Goal: Task Accomplishment & Management: Use online tool/utility

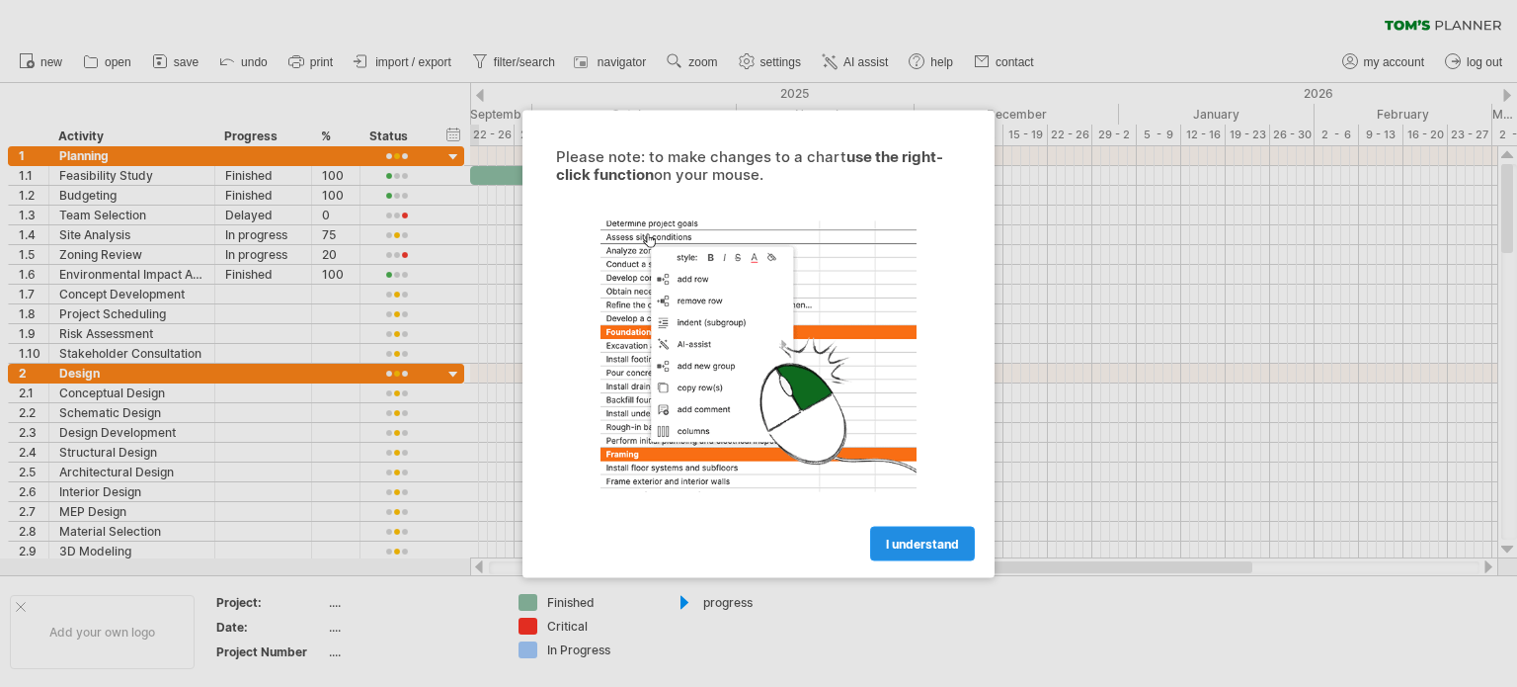
click at [911, 532] on link "I understand" at bounding box center [922, 543] width 105 height 35
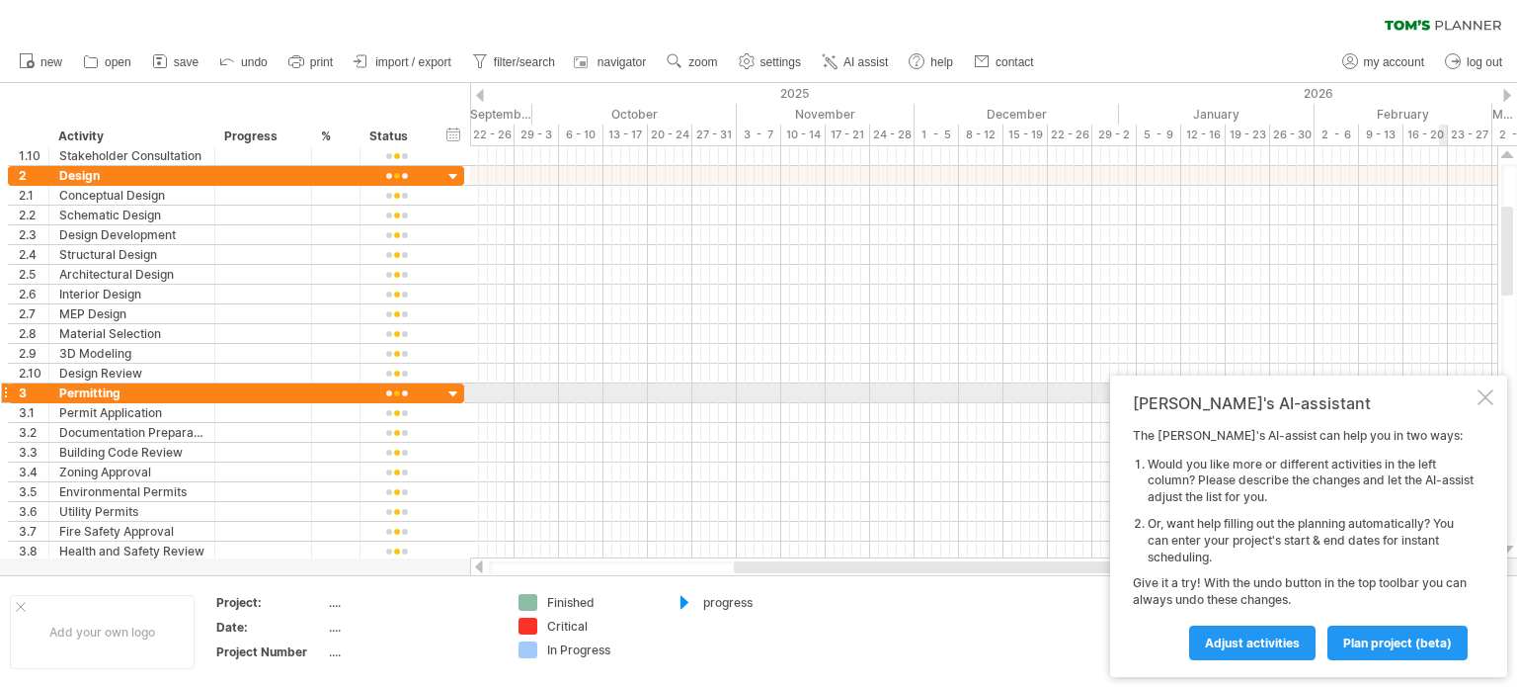
click at [1487, 394] on div at bounding box center [1486, 397] width 16 height 16
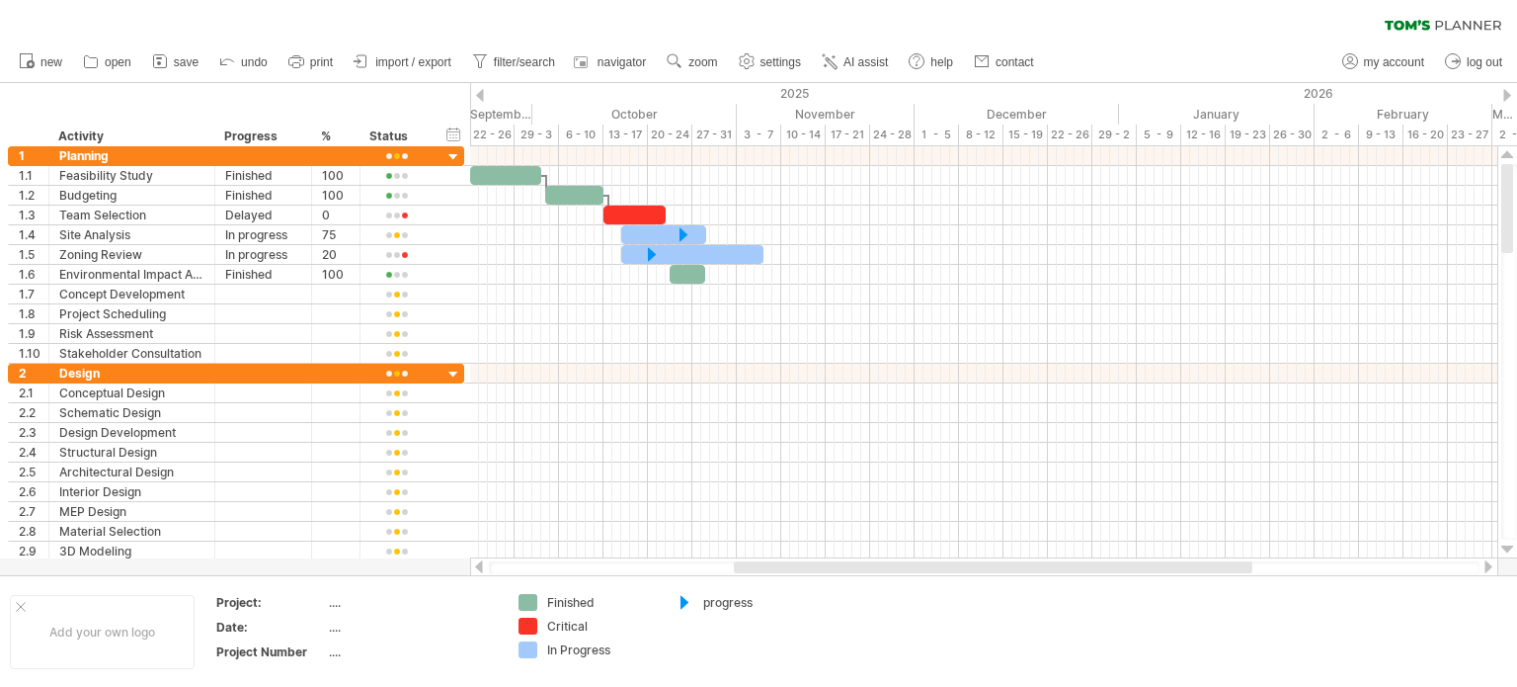
click at [478, 93] on div at bounding box center [480, 95] width 8 height 13
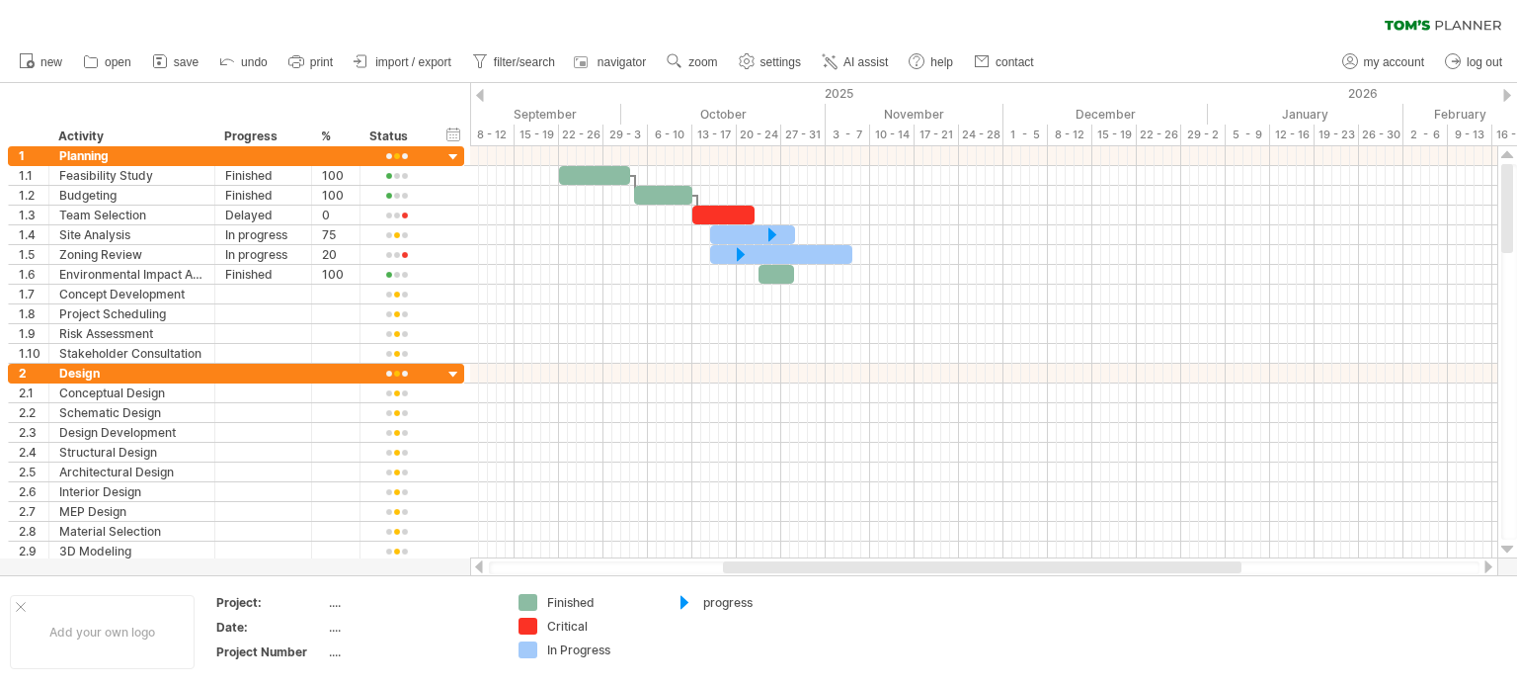
click at [478, 93] on div at bounding box center [480, 95] width 8 height 13
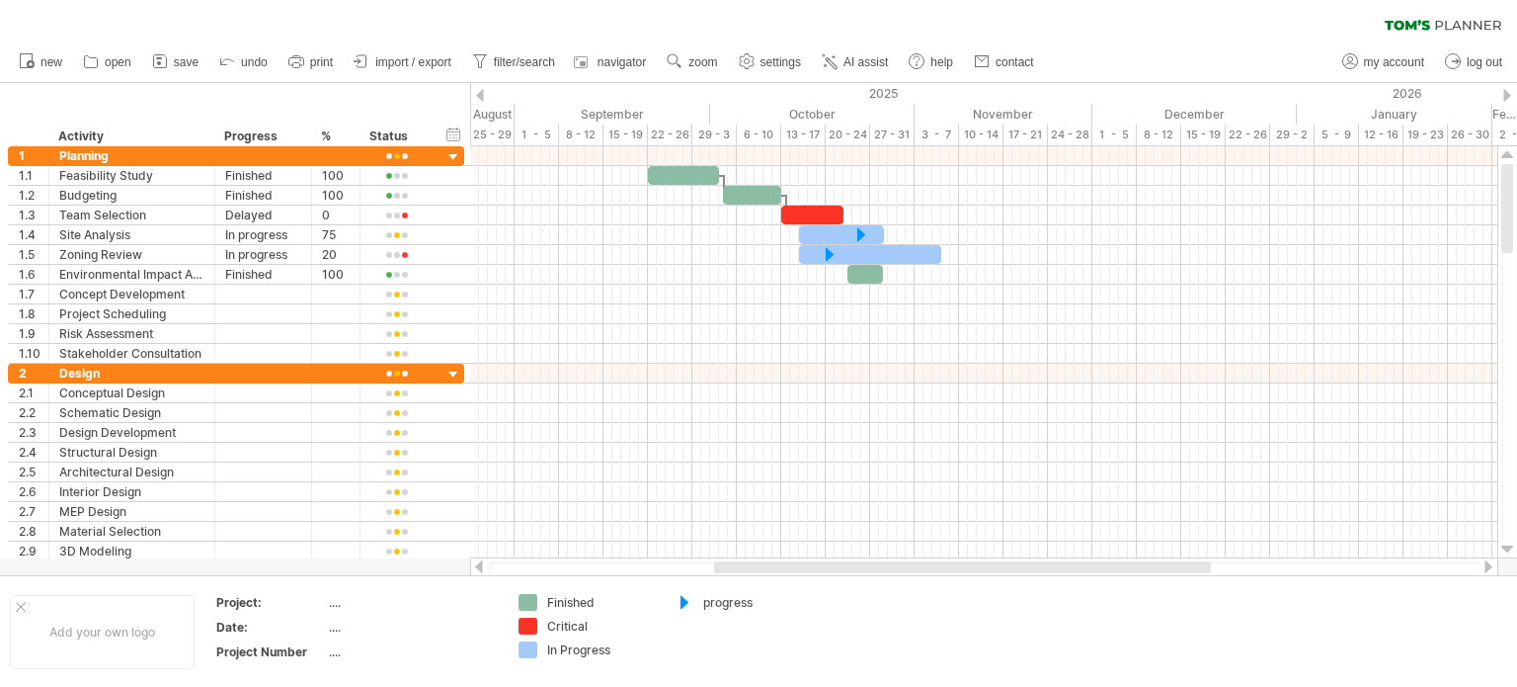
click at [478, 93] on div at bounding box center [480, 95] width 8 height 13
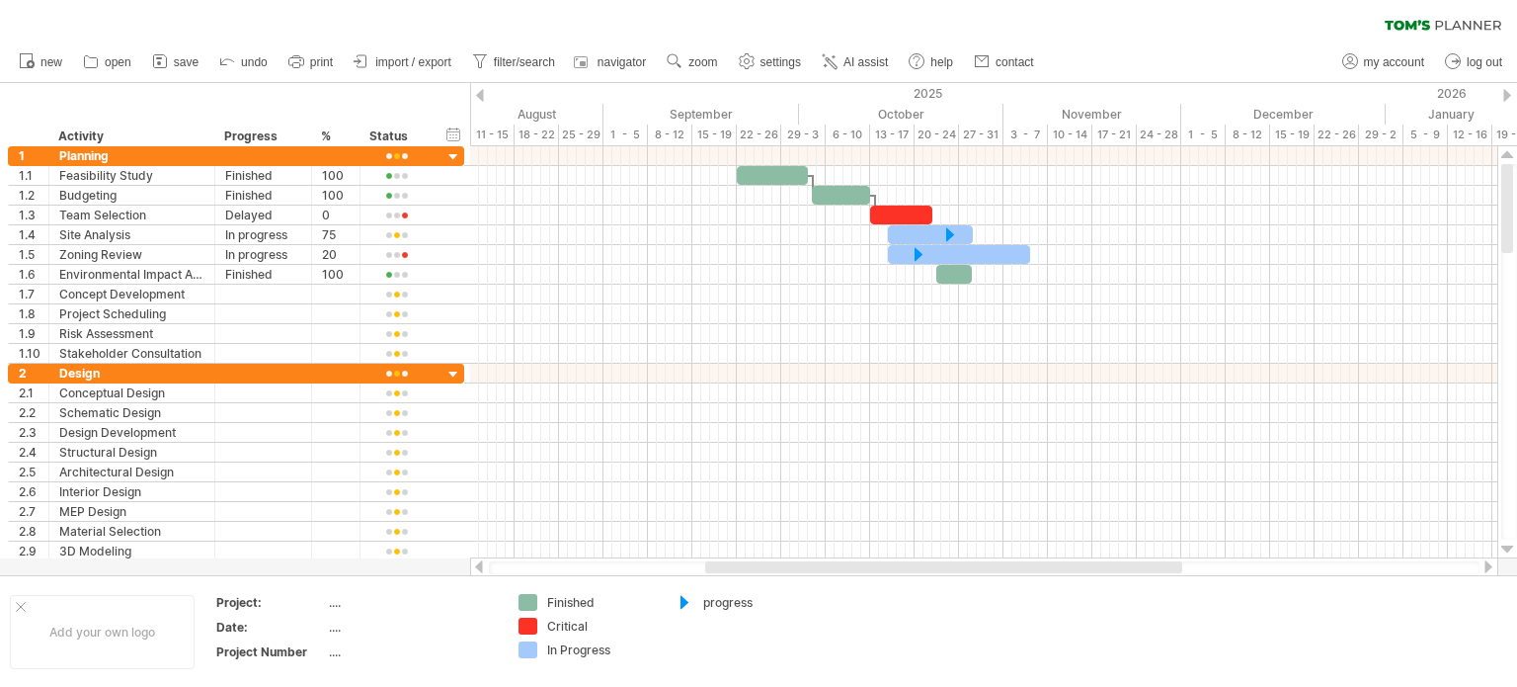
click at [478, 93] on div at bounding box center [480, 95] width 8 height 13
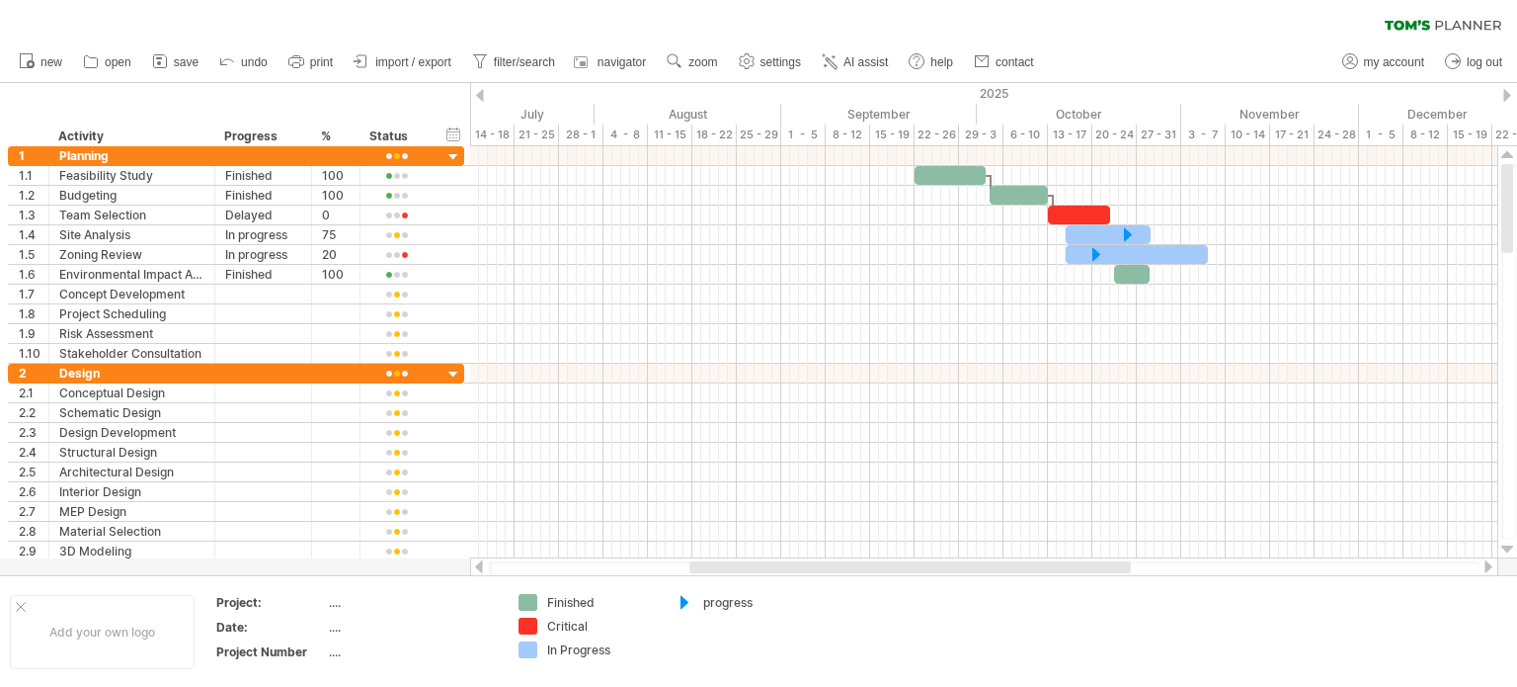
click at [478, 93] on div at bounding box center [480, 95] width 8 height 13
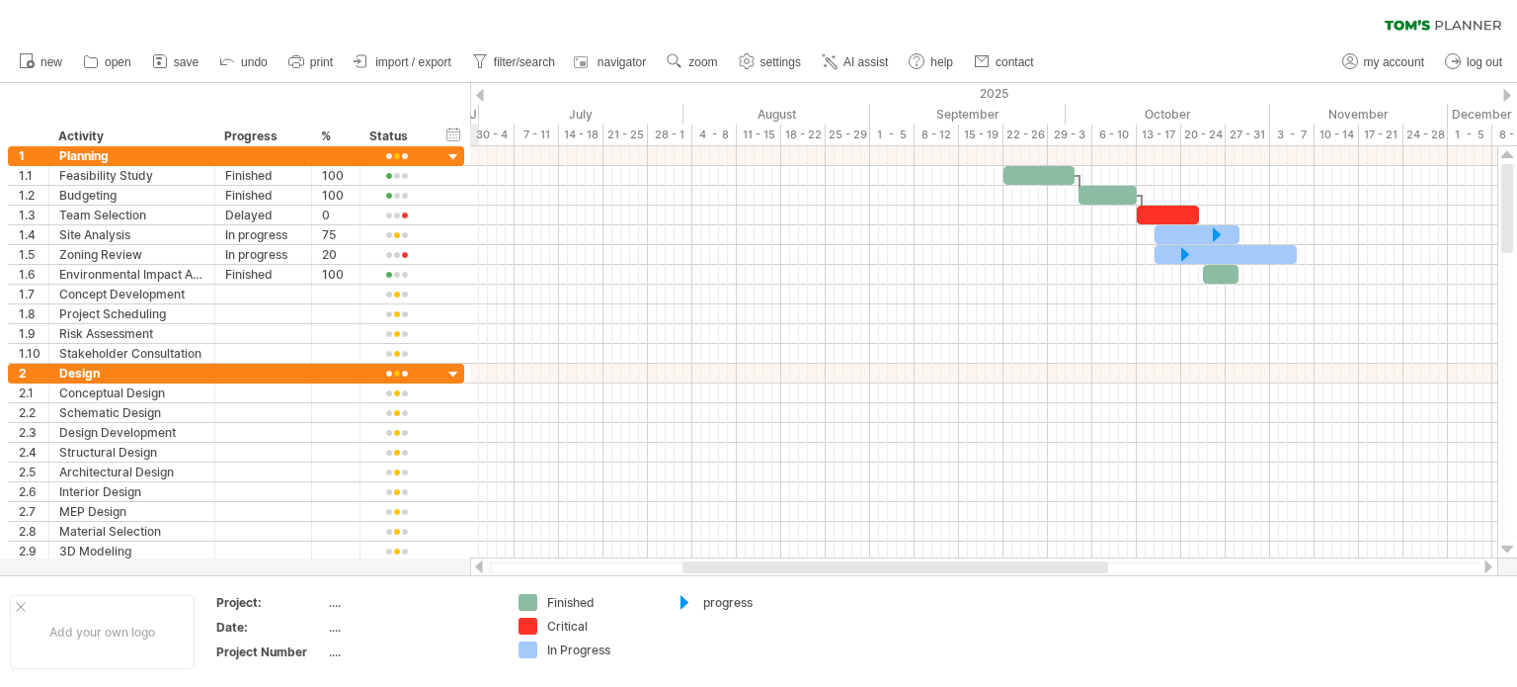
click at [478, 93] on div at bounding box center [480, 95] width 8 height 13
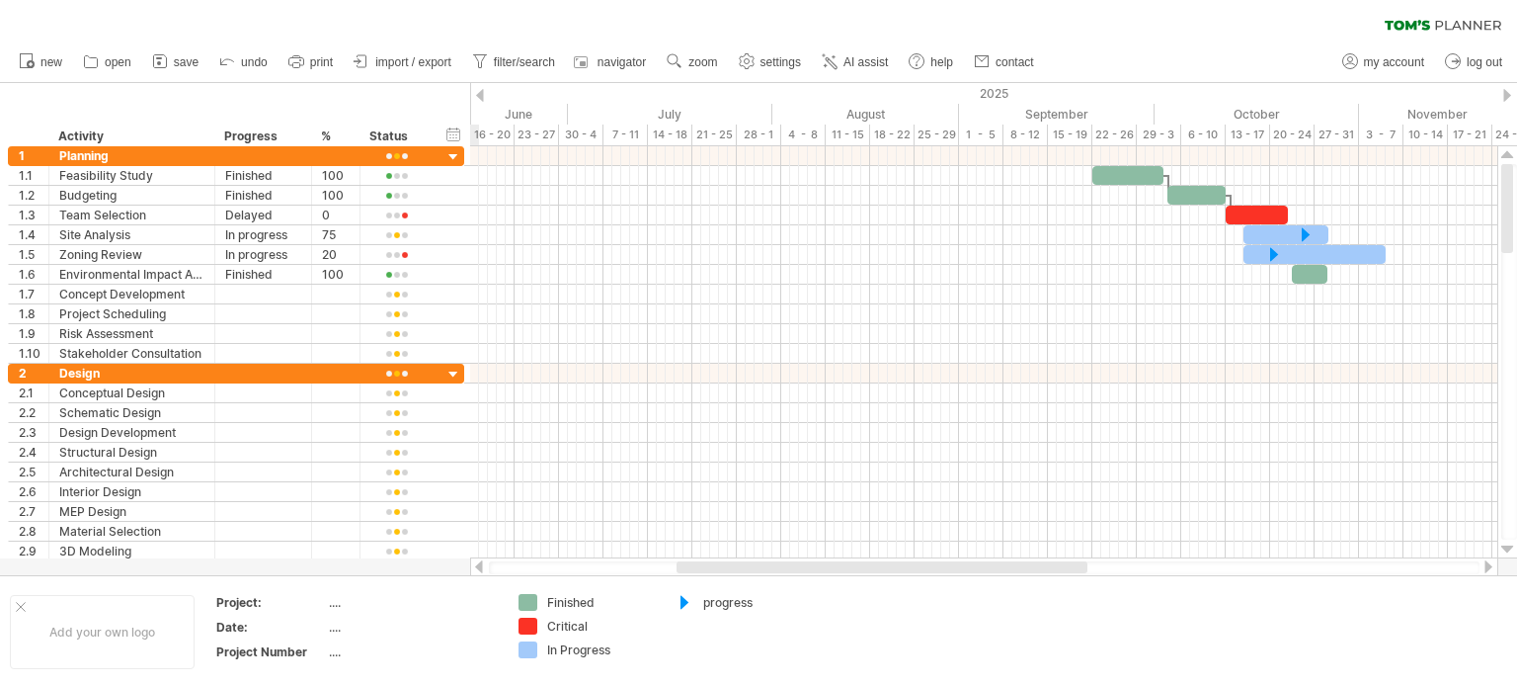
click at [478, 93] on div at bounding box center [480, 95] width 8 height 13
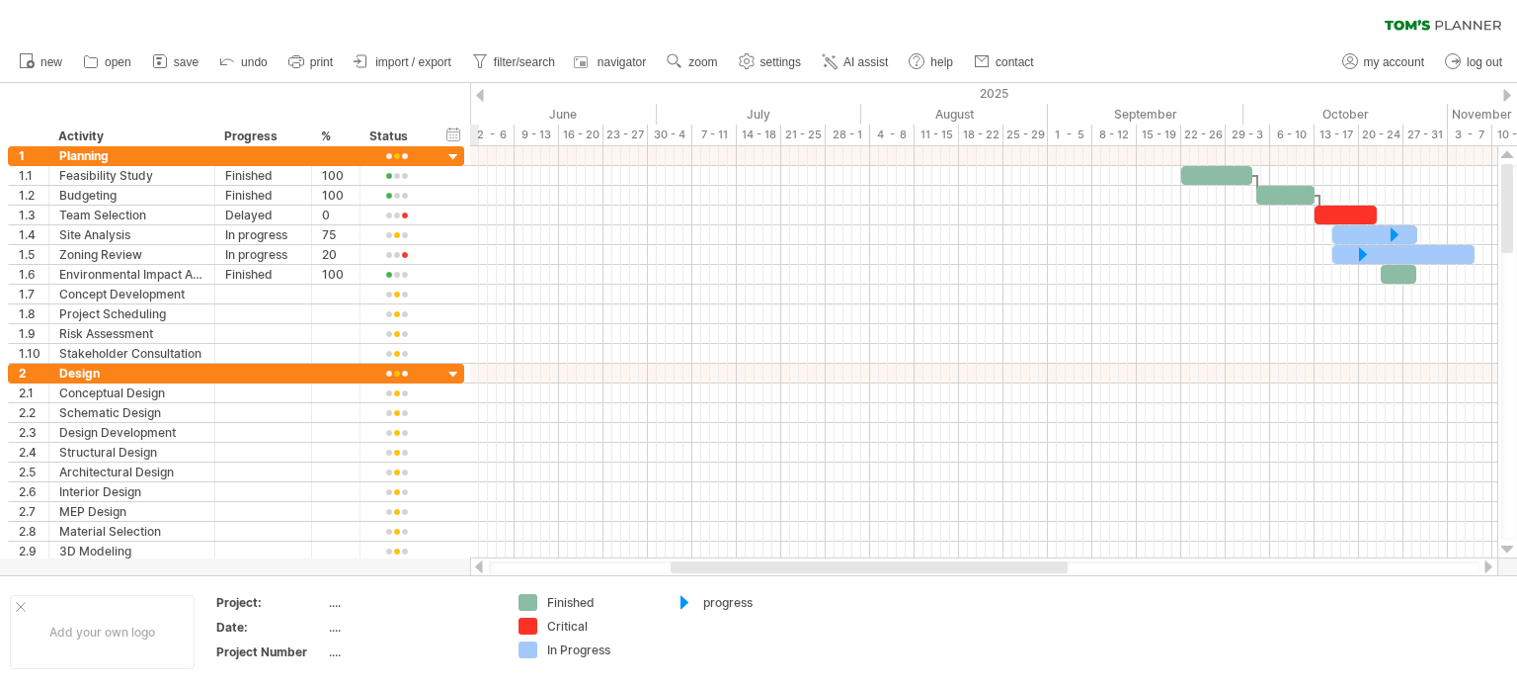
click at [478, 93] on div at bounding box center [480, 95] width 8 height 13
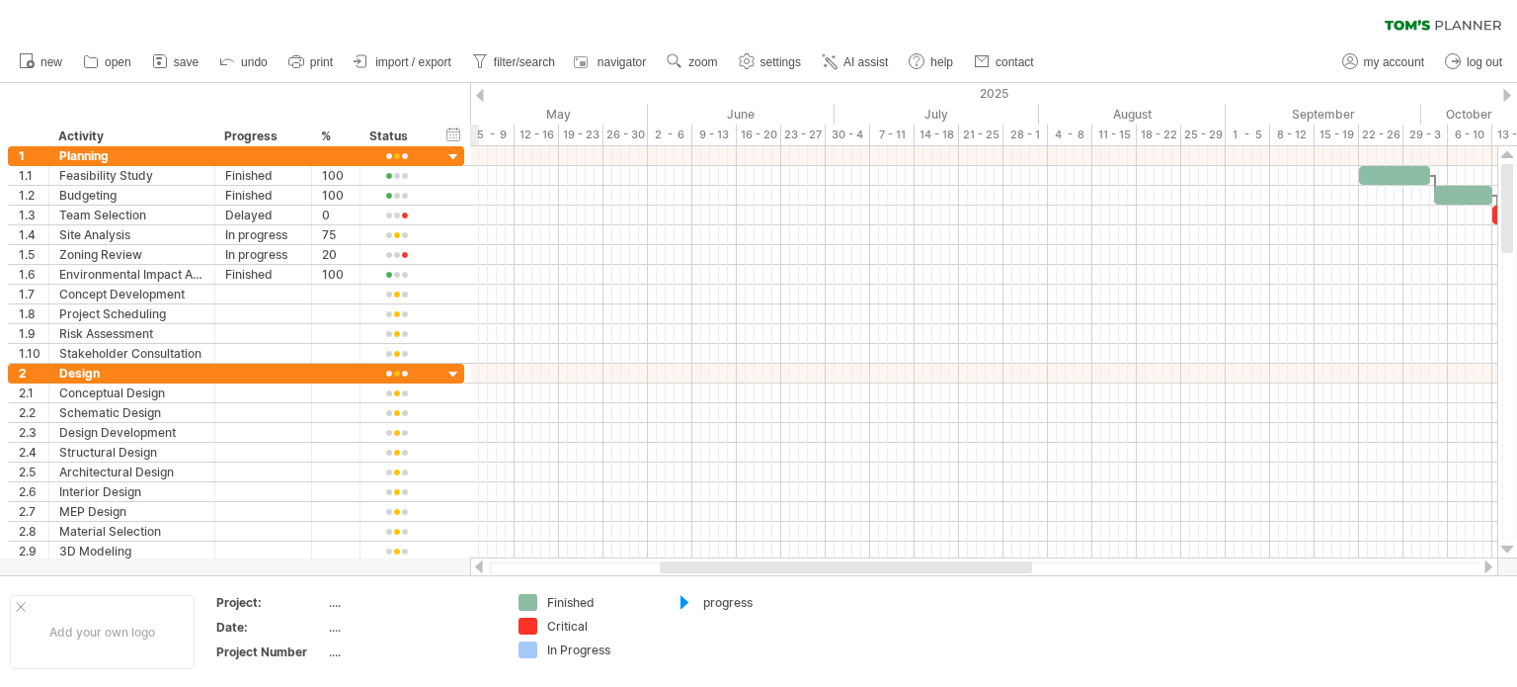
click at [478, 93] on div at bounding box center [480, 95] width 8 height 13
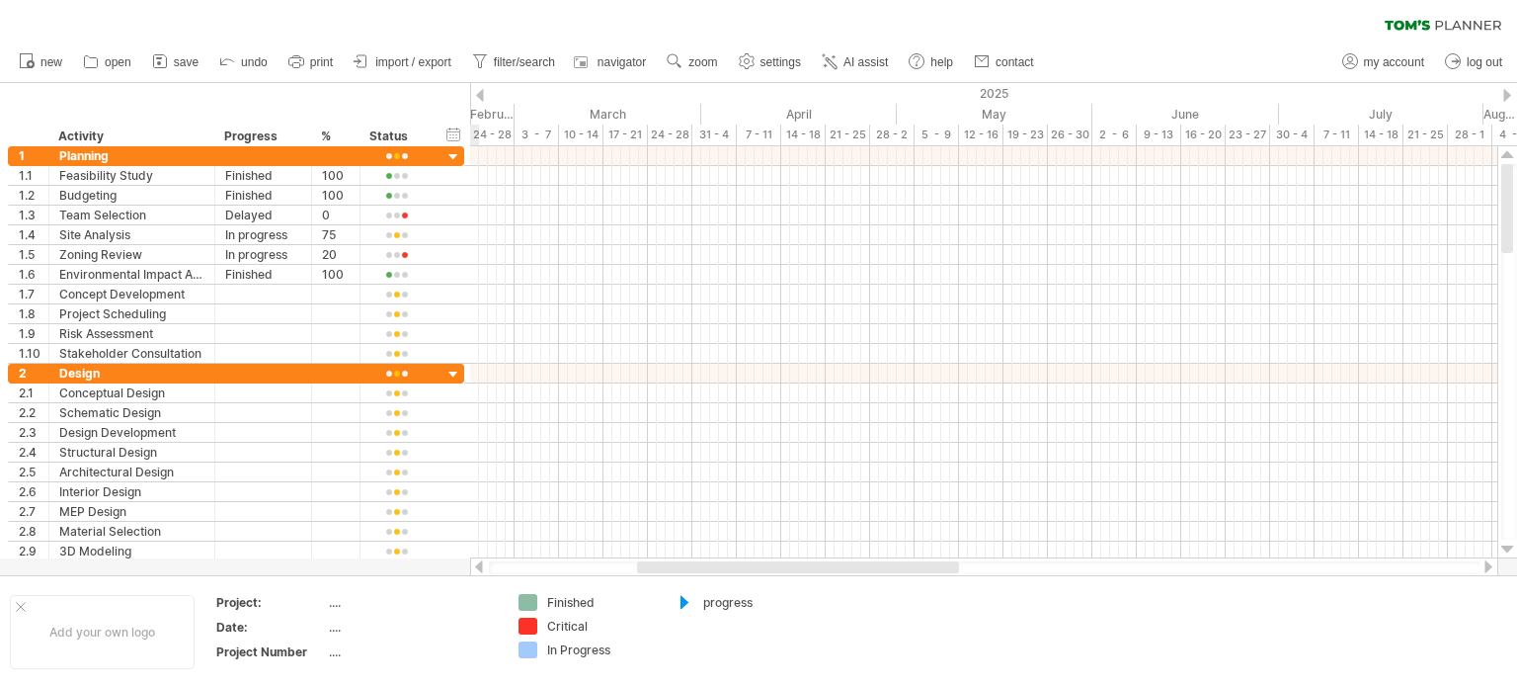
click at [478, 93] on div at bounding box center [480, 95] width 8 height 13
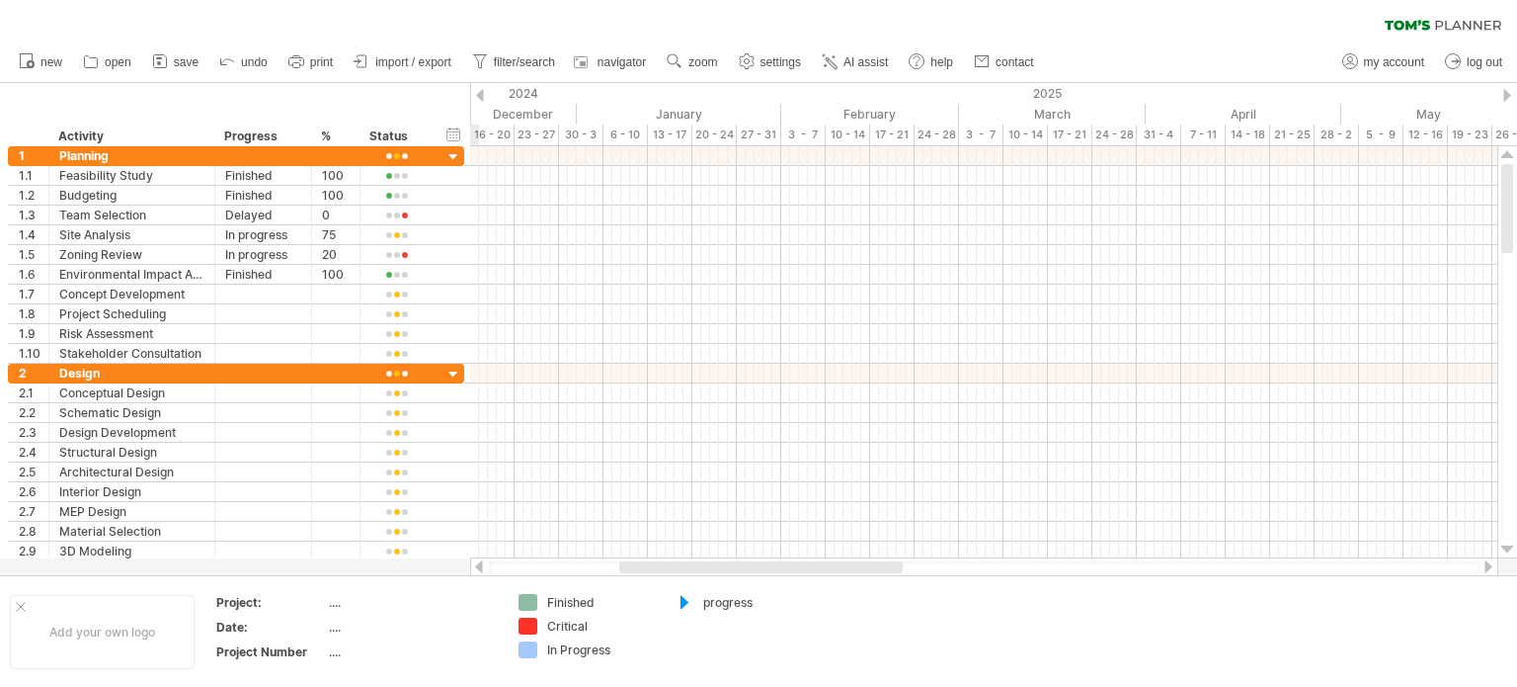
click at [478, 93] on div at bounding box center [480, 95] width 8 height 13
drag, startPoint x: 779, startPoint y: 564, endPoint x: 830, endPoint y: 559, distance: 50.6
click at [830, 559] on div at bounding box center [984, 567] width 1028 height 20
click at [830, 568] on div at bounding box center [766, 567] width 271 height 12
